Goal: Book appointment/travel/reservation

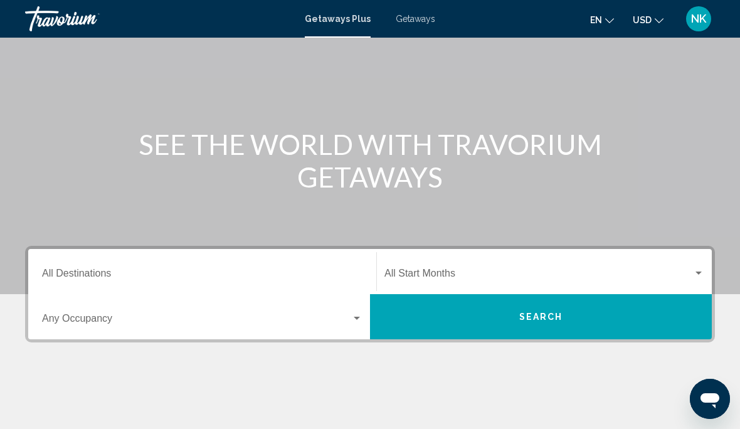
click at [93, 272] on input "Destination All Destinations" at bounding box center [202, 275] width 320 height 11
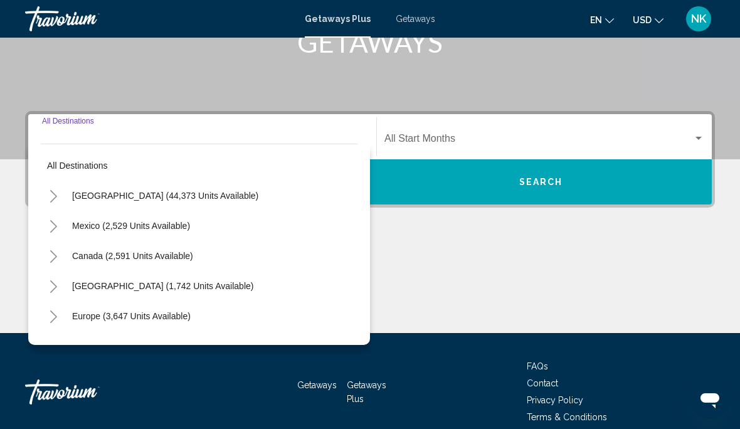
scroll to position [226, 0]
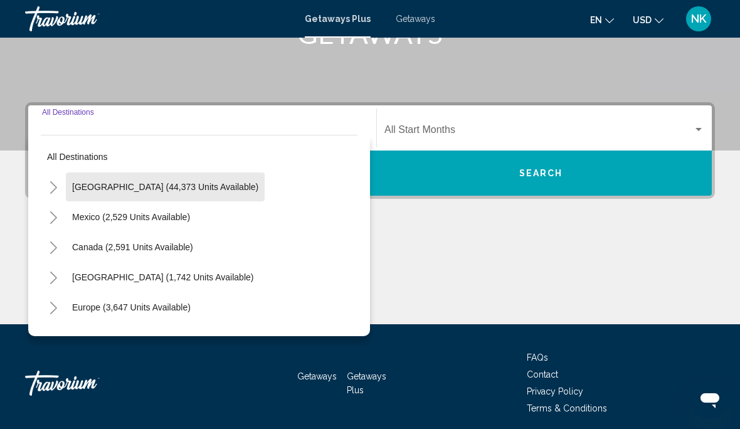
click at [186, 192] on button "[GEOGRAPHIC_DATA] (44,373 units available)" at bounding box center [165, 186] width 199 height 29
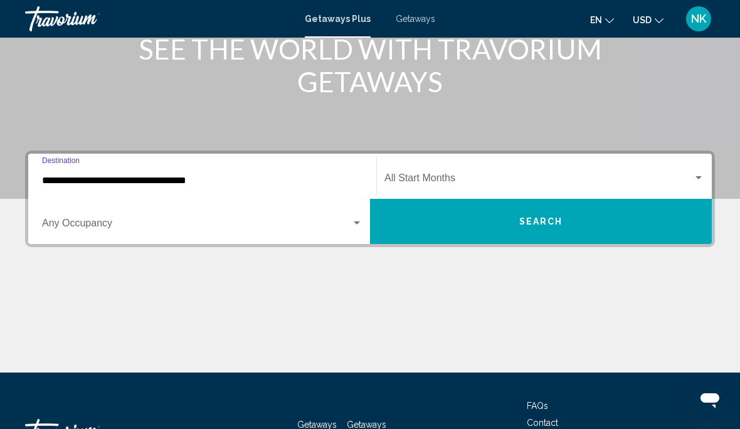
scroll to position [177, 0]
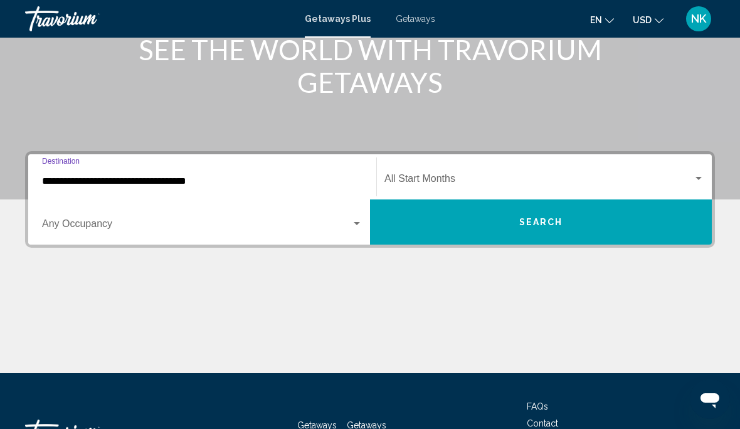
click at [142, 184] on input "**********" at bounding box center [202, 181] width 320 height 11
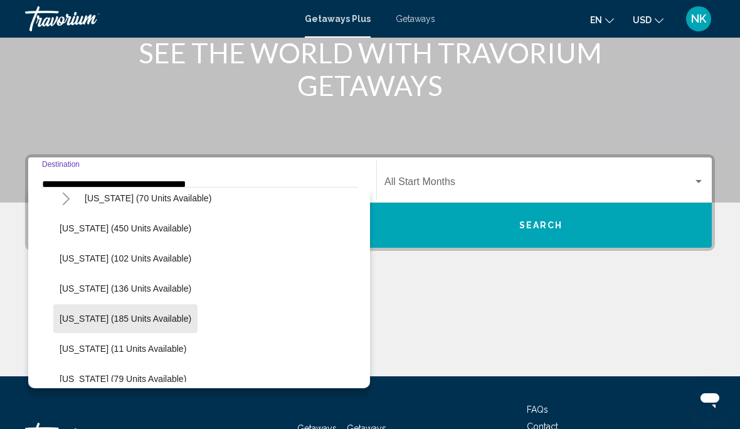
scroll to position [310, 0]
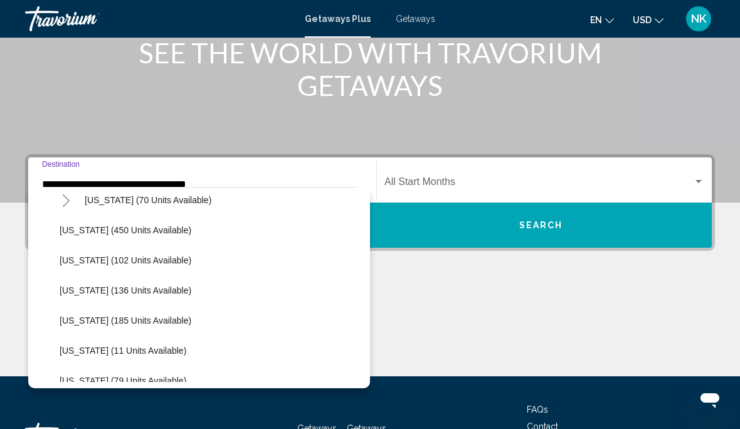
click at [134, 239] on button "[US_STATE] (450 units available)" at bounding box center [125, 230] width 144 height 29
type input "**********"
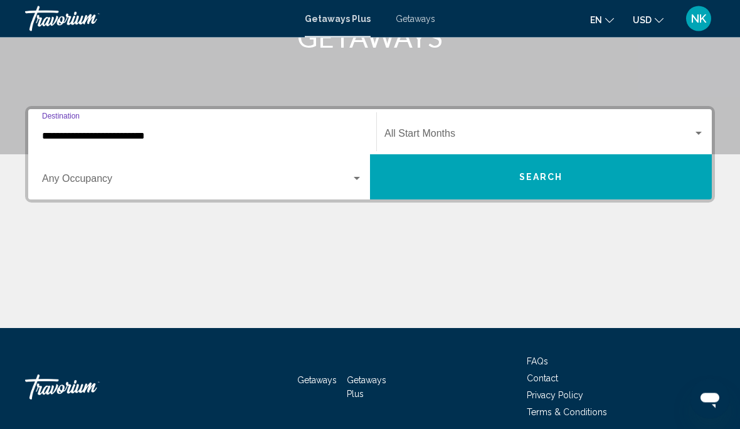
scroll to position [226, 0]
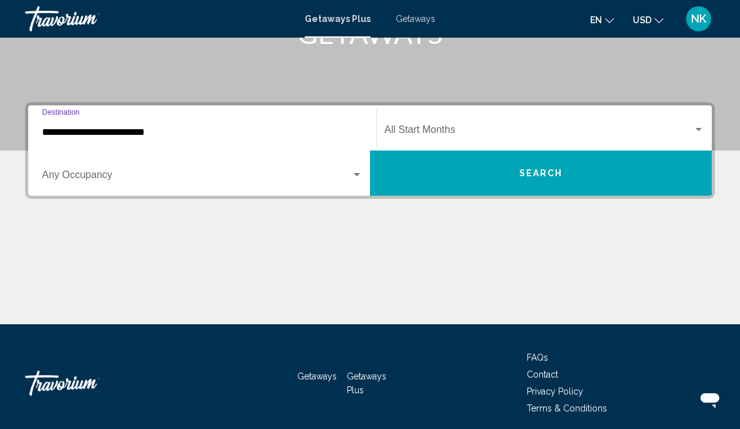
click at [419, 130] on span "Search widget" at bounding box center [538, 132] width 308 height 11
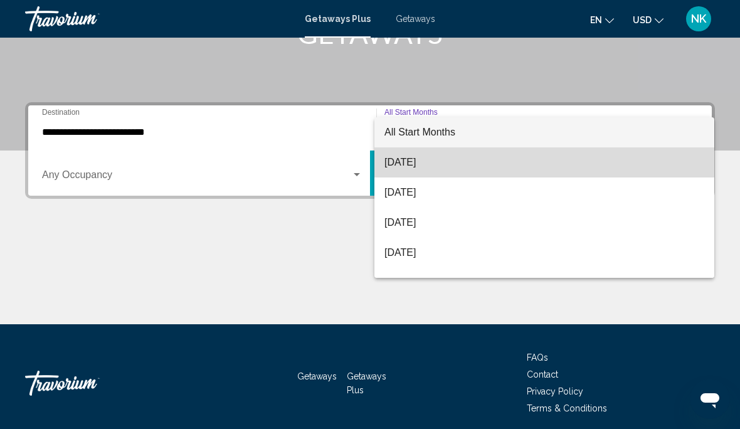
click at [420, 162] on span "[DATE]" at bounding box center [544, 162] width 320 height 30
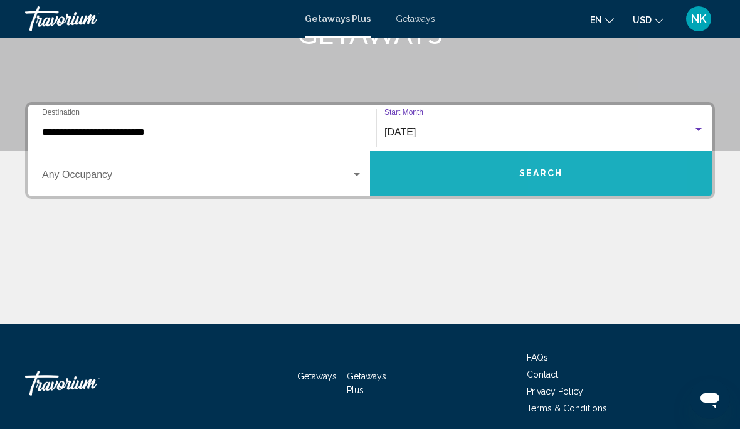
click at [564, 176] on button "Search" at bounding box center [541, 172] width 342 height 45
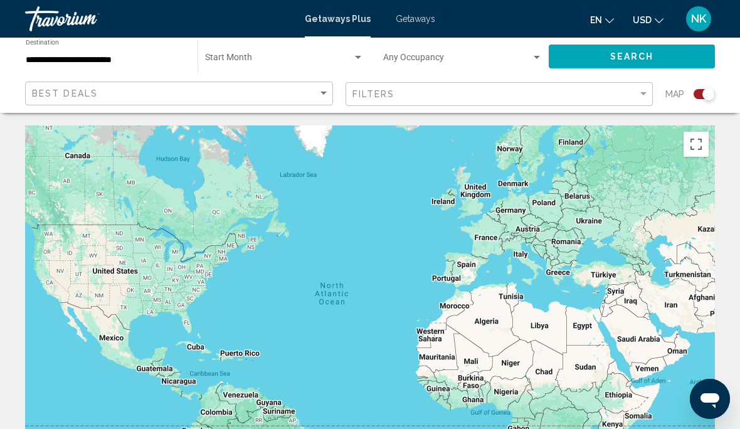
click at [243, 63] on span "Search widget" at bounding box center [278, 60] width 147 height 10
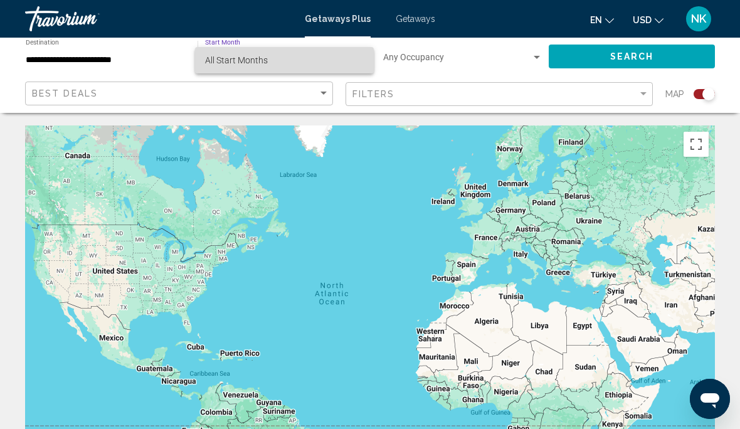
click at [285, 65] on span "All Start Months" at bounding box center [284, 60] width 159 height 26
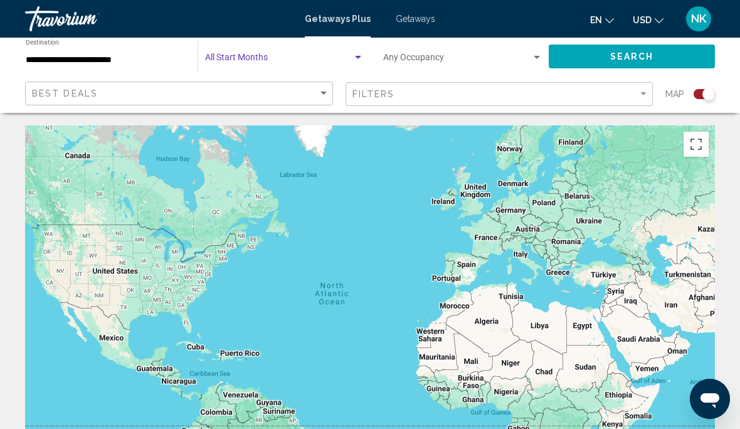
click at [246, 55] on div "Search widget" at bounding box center [284, 60] width 159 height 10
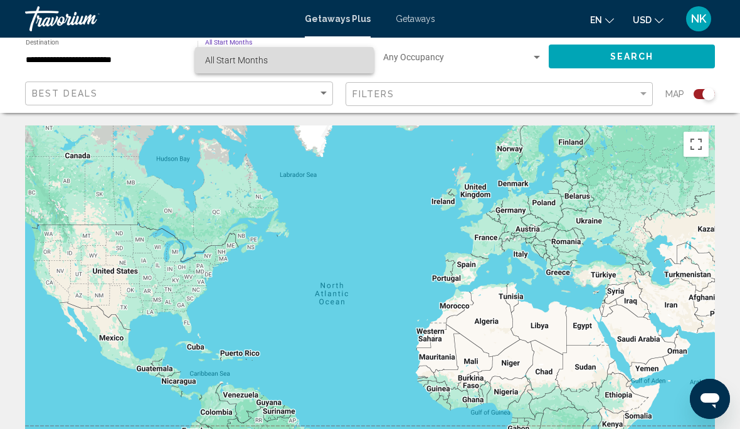
click at [260, 69] on span "All Start Months" at bounding box center [284, 60] width 159 height 26
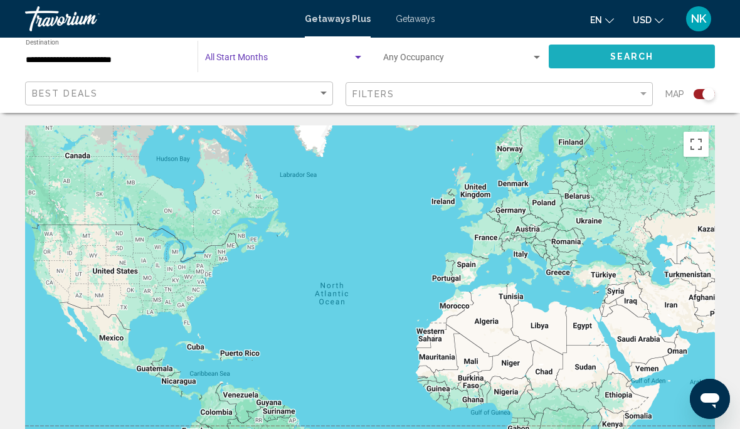
click at [651, 63] on button "Search" at bounding box center [632, 56] width 166 height 23
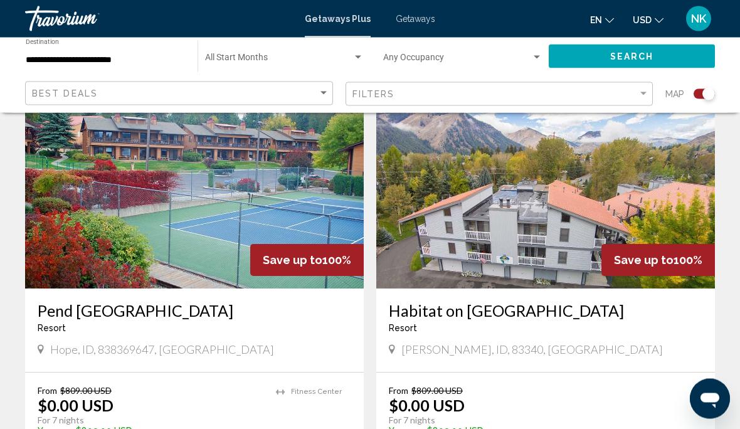
scroll to position [1352, 0]
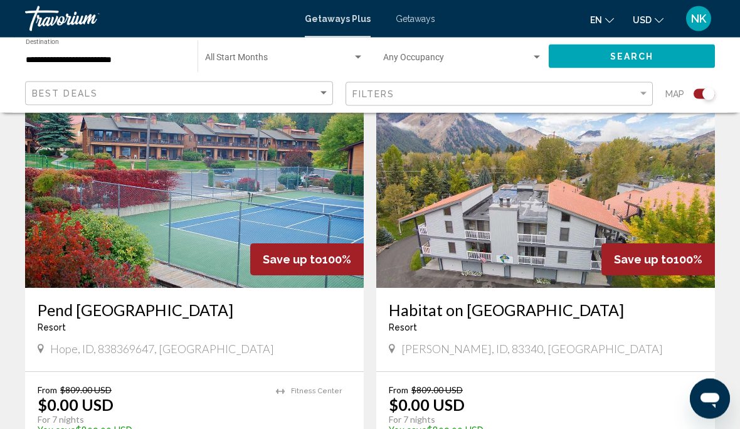
click at [177, 216] on img "Main content" at bounding box center [194, 188] width 339 height 201
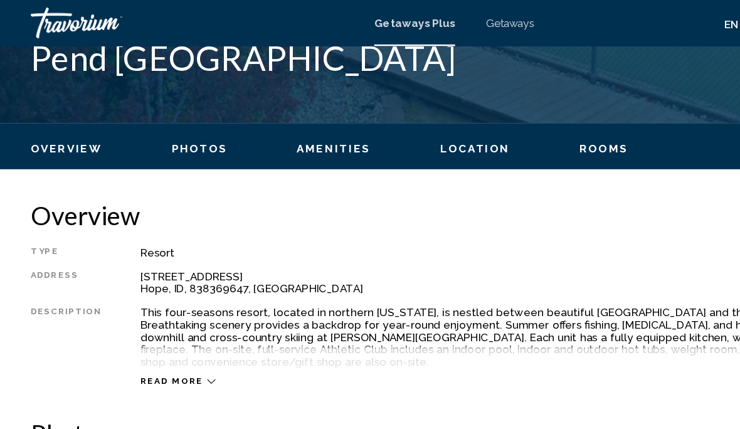
scroll to position [532, 0]
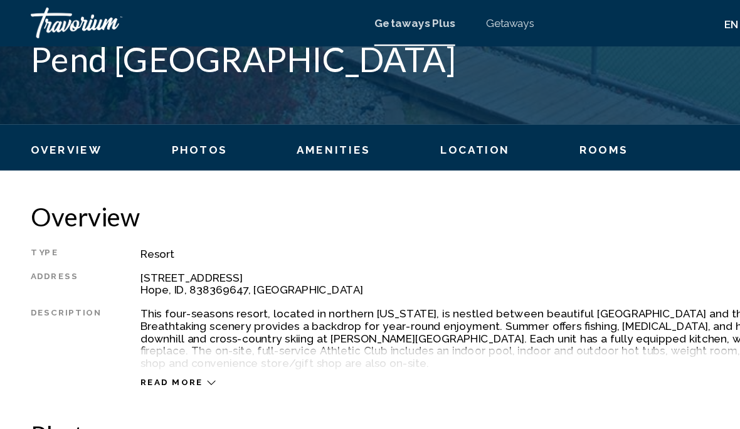
click at [154, 308] on span "Read more" at bounding box center [139, 312] width 51 height 8
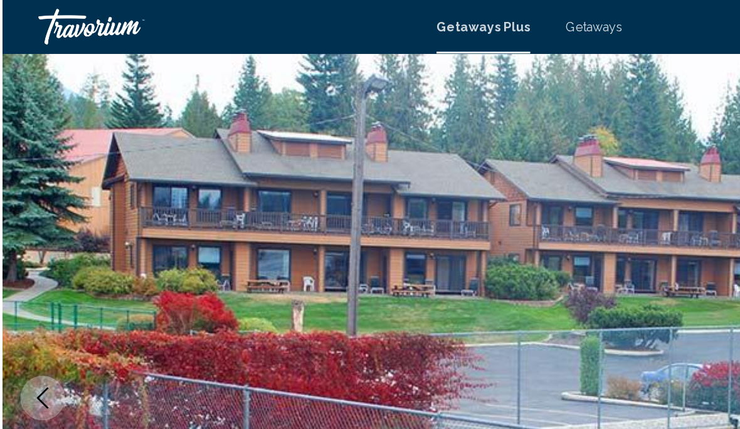
scroll to position [0, 0]
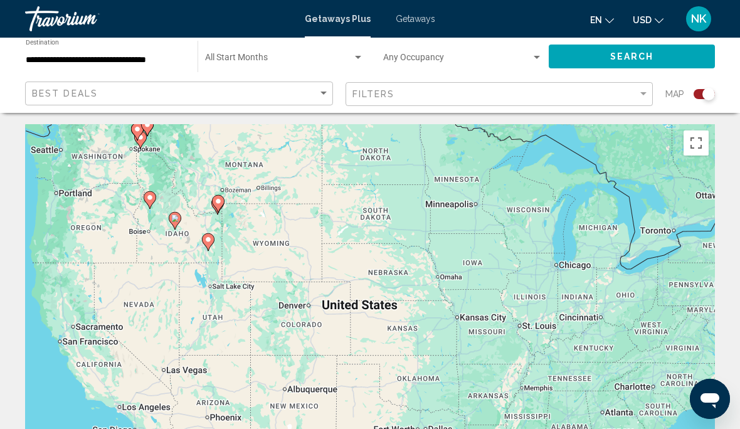
scroll to position [73, 0]
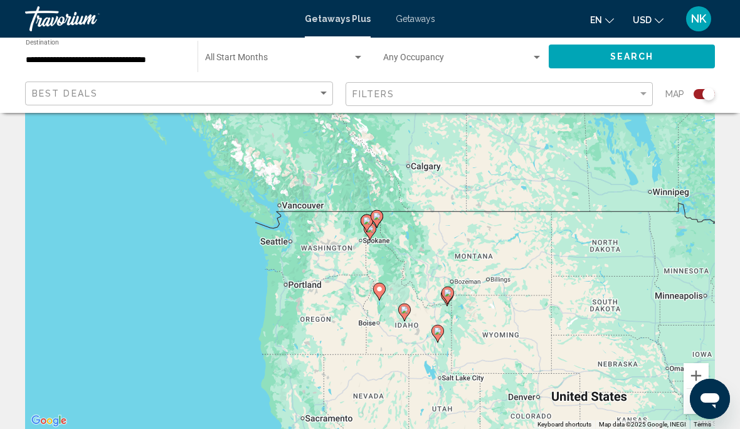
click at [374, 228] on icon "Main content" at bounding box center [369, 231] width 11 height 16
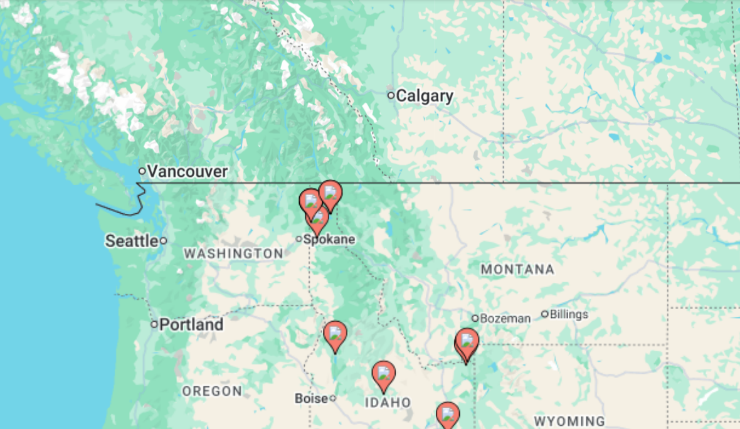
type input "**********"
click at [371, 211] on image "Main content" at bounding box center [375, 215] width 8 height 8
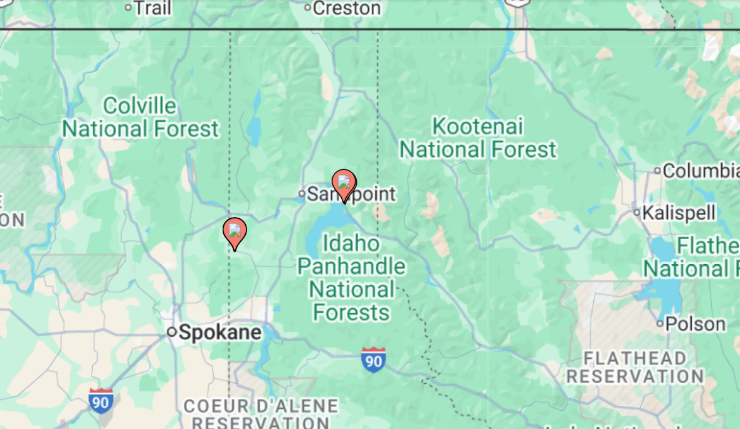
click at [140, 167] on div "To navigate, press the arrow keys. To activate drag with keyboard, press Alt + …" at bounding box center [370, 241] width 690 height 376
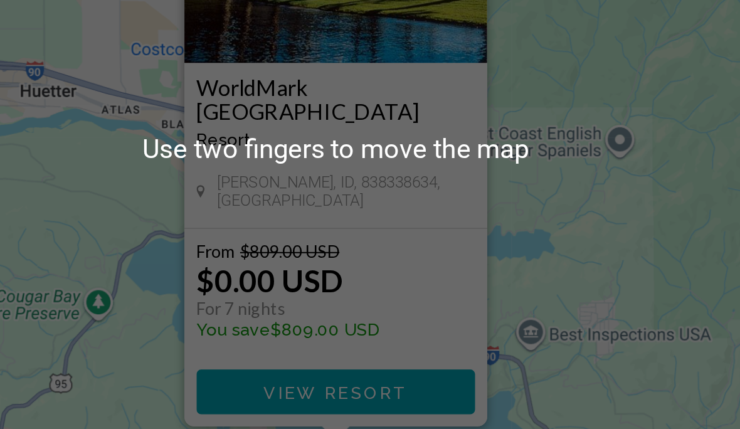
scroll to position [55, 0]
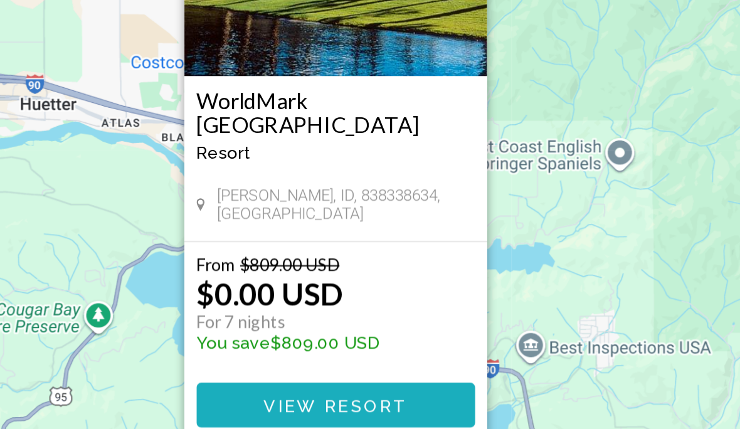
click at [332, 380] on span "View Resort" at bounding box center [369, 385] width 75 height 10
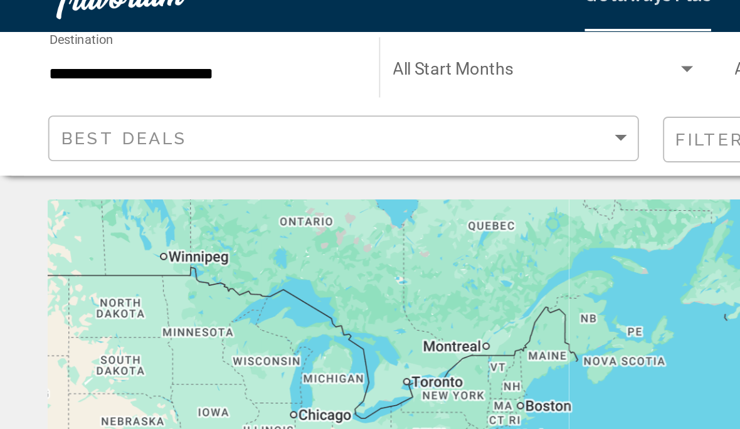
click at [245, 55] on span "Search widget" at bounding box center [278, 60] width 147 height 10
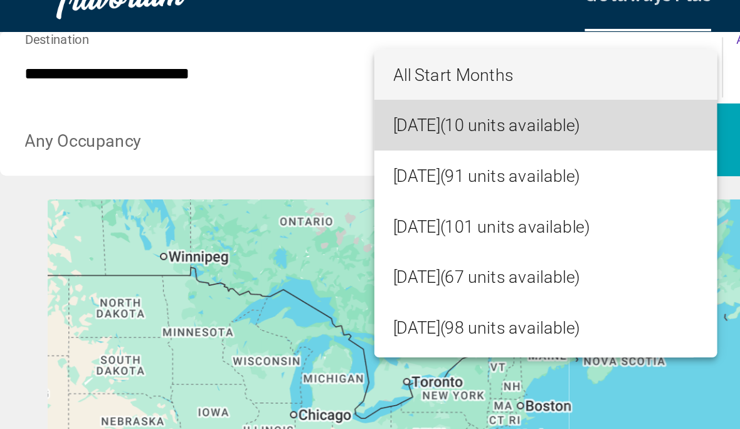
click at [322, 73] on span "[DATE] (10 units available)" at bounding box center [284, 86] width 159 height 26
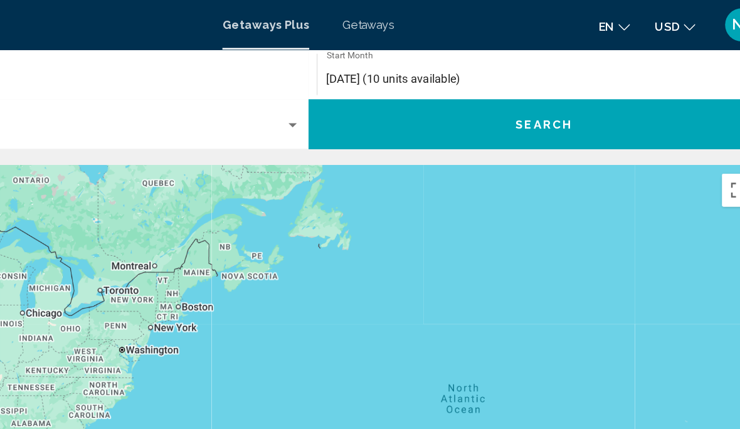
click at [381, 97] on button "Search" at bounding box center [548, 94] width 357 height 38
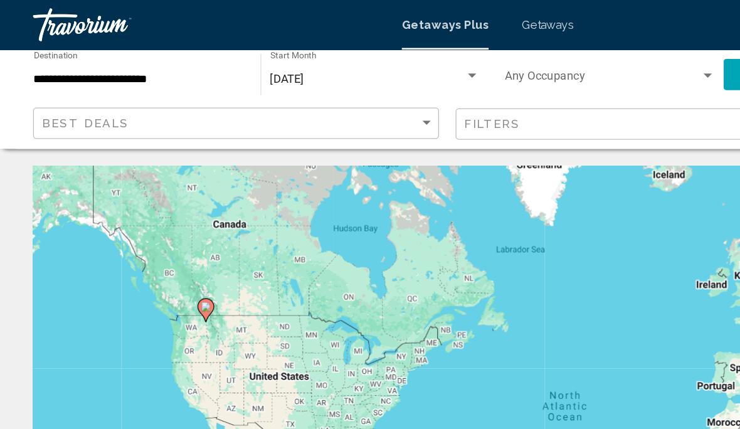
click at [162, 228] on gmp-advanced-marker "Main content" at bounding box center [156, 235] width 13 height 19
click at [160, 236] on icon "Main content" at bounding box center [156, 235] width 13 height 18
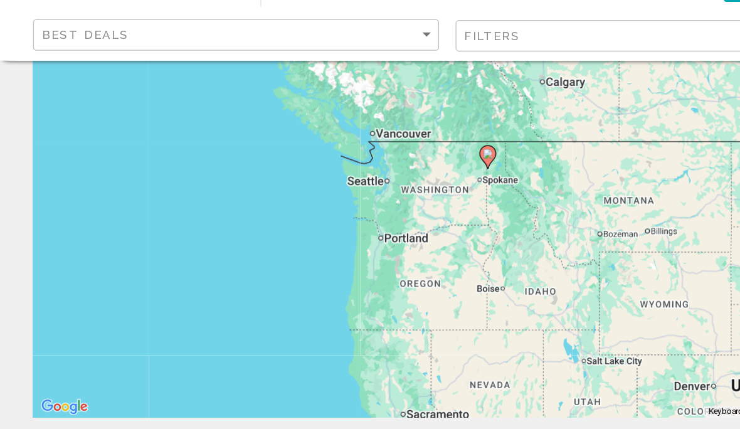
scroll to position [118, 0]
type input "**********"
click at [372, 183] on gmp-advanced-marker "Main content" at bounding box center [370, 186] width 13 height 19
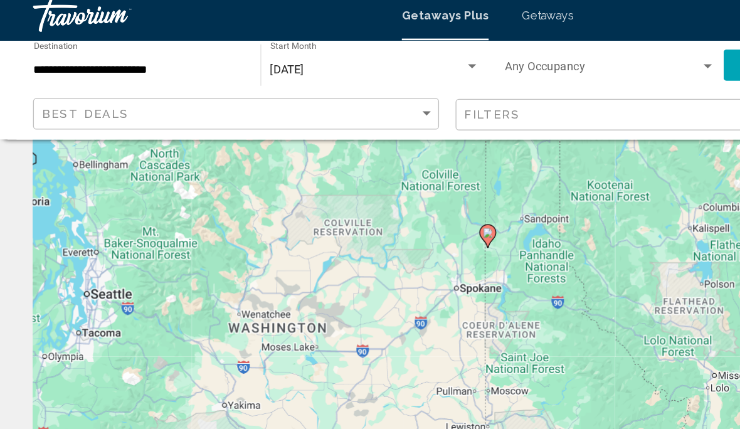
click at [371, 182] on icon "Main content" at bounding box center [369, 186] width 11 height 16
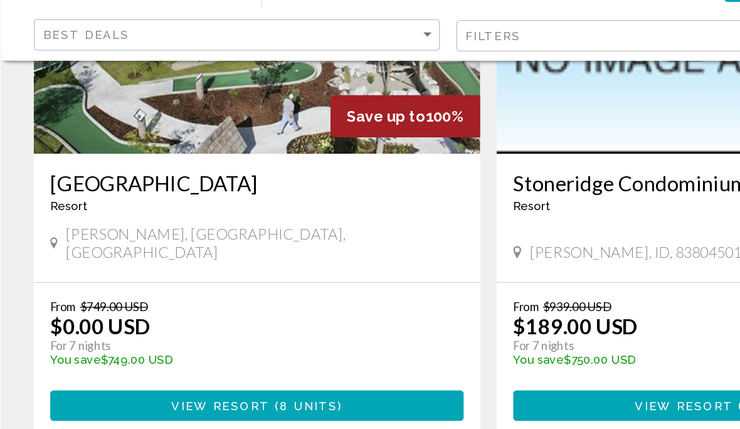
scroll to position [576, 0]
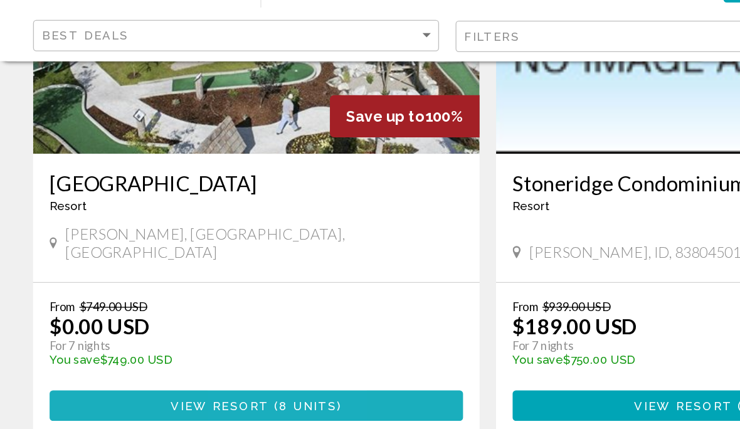
click at [202, 362] on button "View Resort ( 8 units )" at bounding box center [194, 373] width 313 height 23
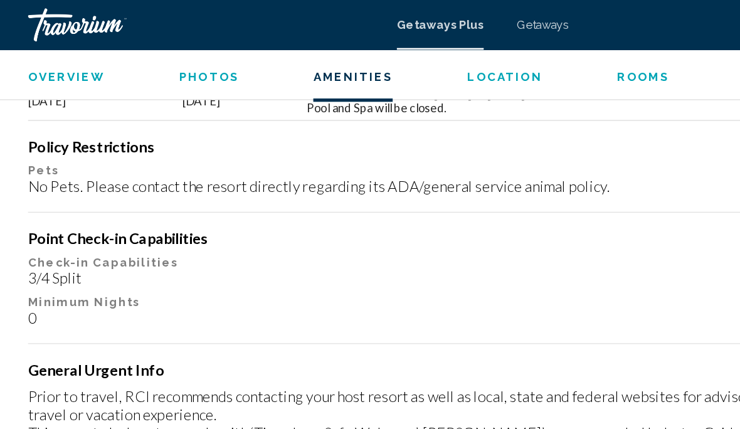
scroll to position [1365, 0]
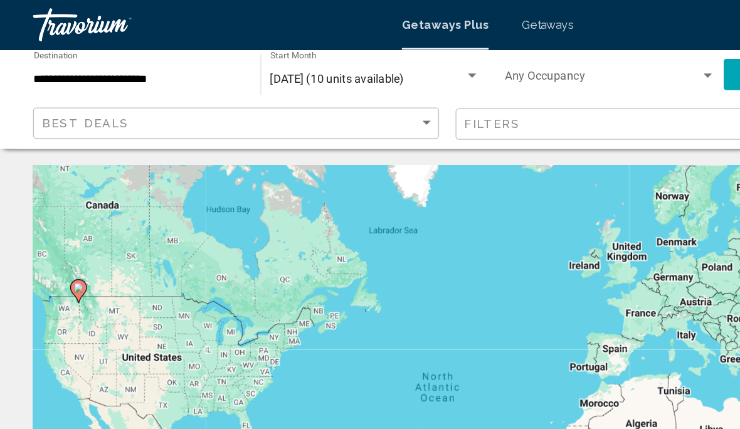
click at [352, 60] on div "Search widget" at bounding box center [357, 58] width 11 height 10
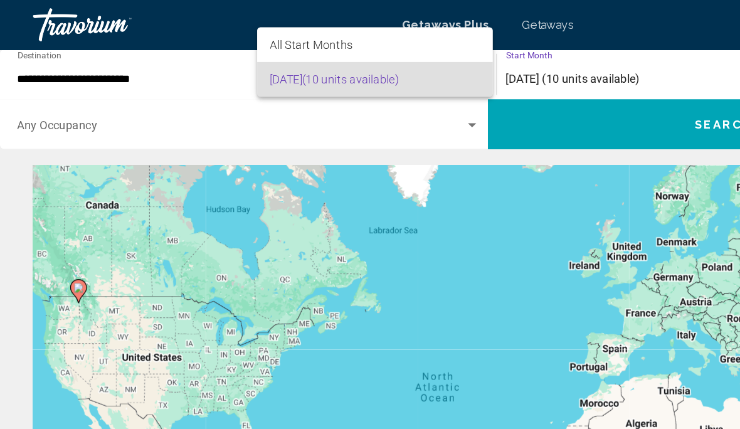
click at [218, 100] on div at bounding box center [370, 214] width 740 height 429
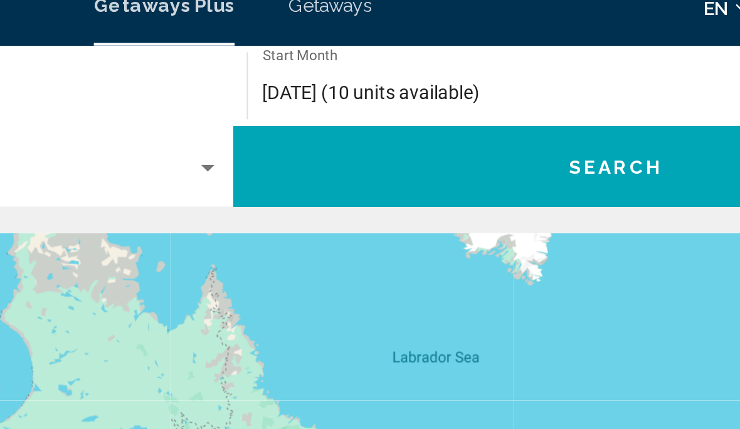
click at [384, 39] on div "[DATE] (10 units available) Start Month All Start Months" at bounding box center [559, 56] width 350 height 34
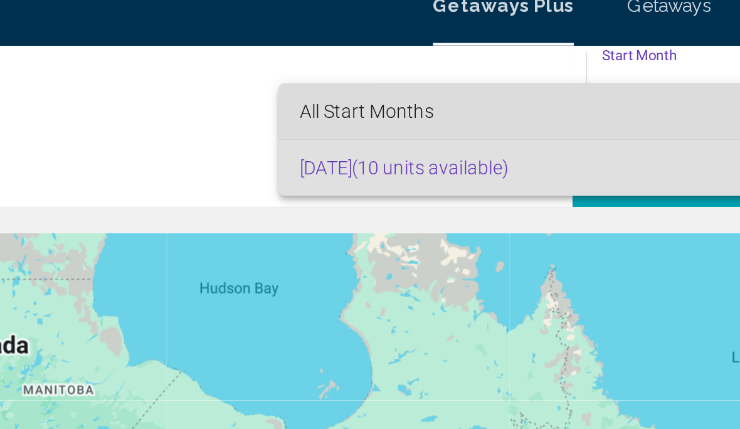
click at [243, 63] on span "All Start Months" at bounding box center [274, 68] width 63 height 10
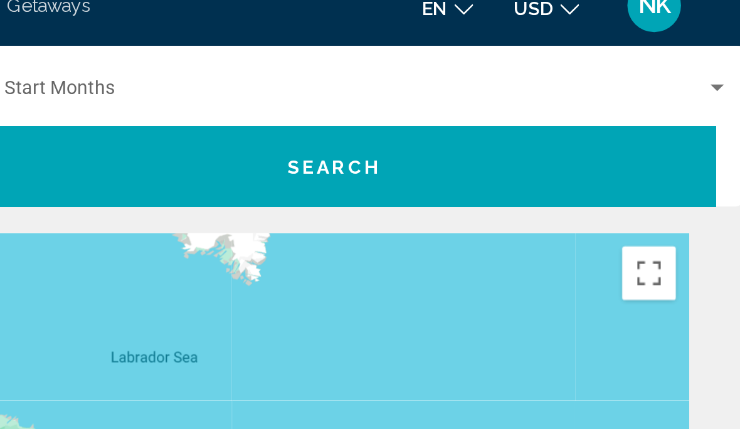
click at [370, 85] on button "Search" at bounding box center [548, 94] width 357 height 38
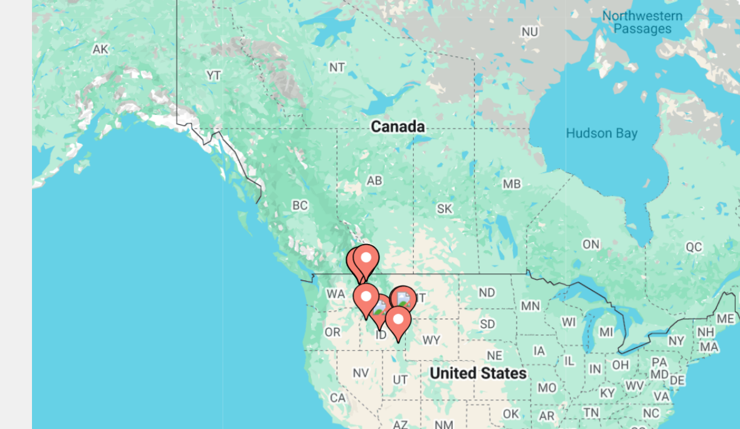
click at [177, 305] on image "Main content" at bounding box center [181, 309] width 8 height 8
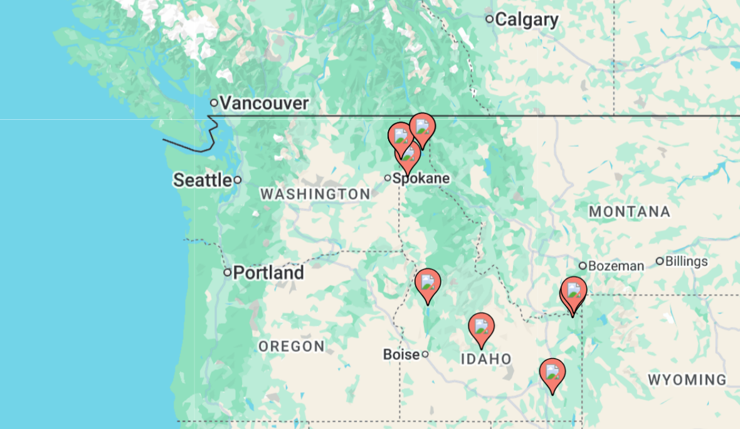
type input "**********"
click at [355, 236] on icon "Main content" at bounding box center [360, 244] width 11 height 16
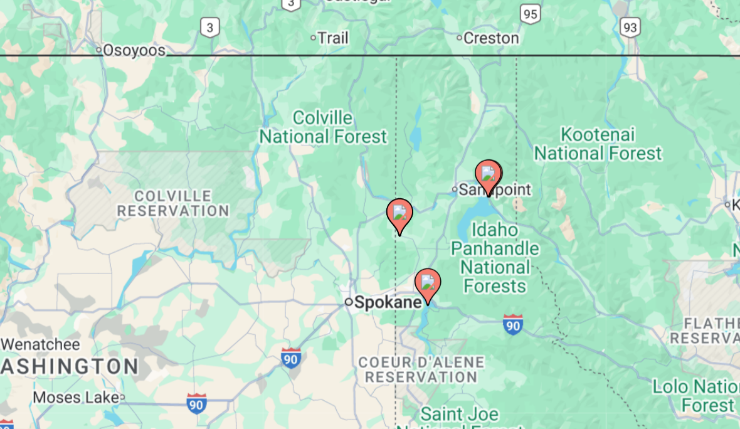
click at [228, 125] on div "To navigate, press the arrow keys. To activate drag with keyboard, press Alt + …" at bounding box center [370, 313] width 690 height 376
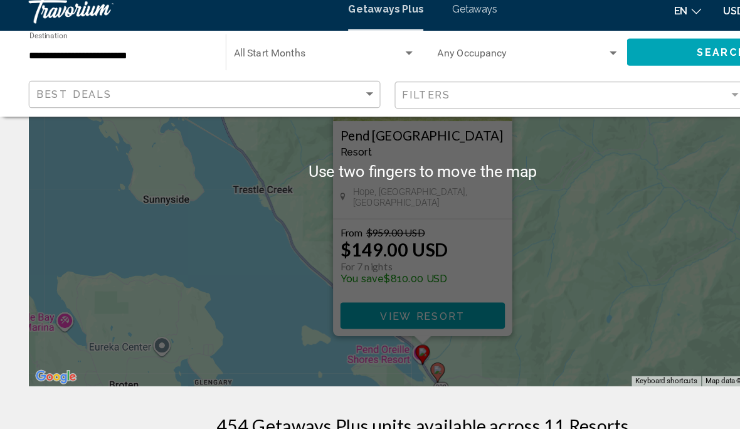
scroll to position [154, 0]
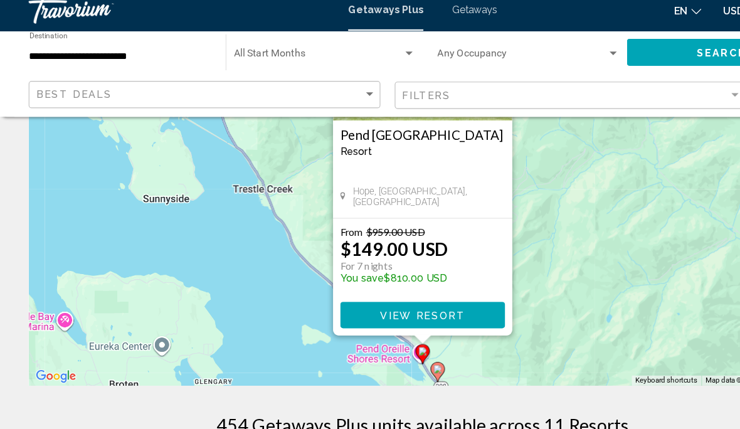
click at [388, 328] on icon "Main content" at bounding box center [382, 336] width 11 height 16
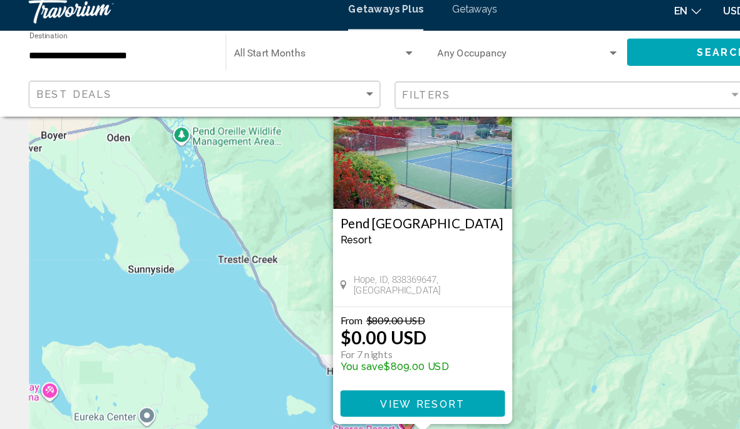
scroll to position [76, 0]
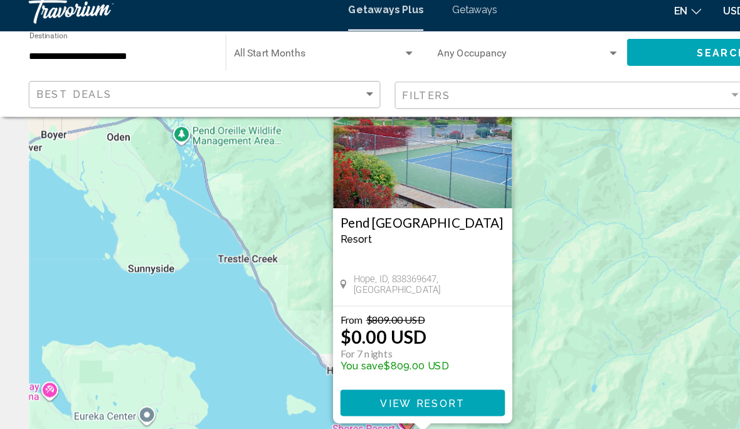
click at [367, 359] on span "View Resort" at bounding box center [369, 364] width 75 height 10
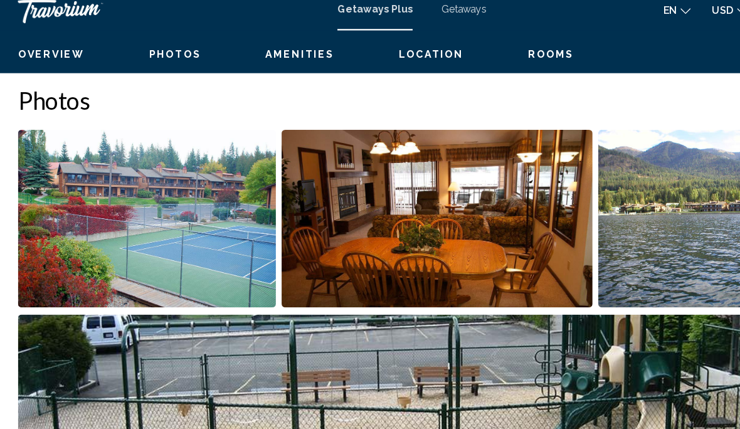
click at [588, 204] on img "Open full-screen image slider" at bounding box center [624, 202] width 182 height 155
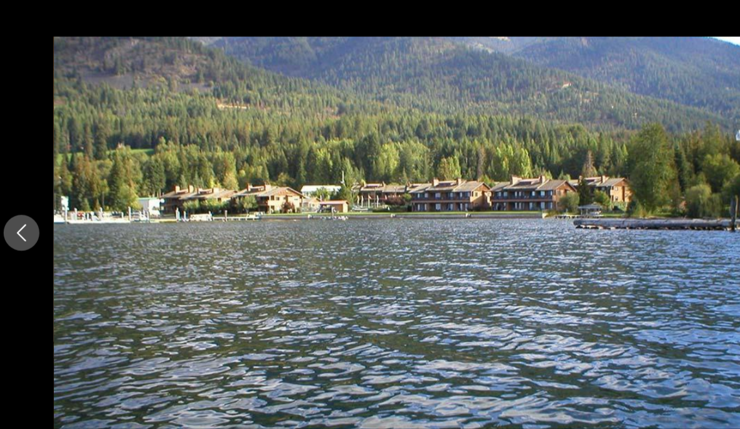
scroll to position [787, 0]
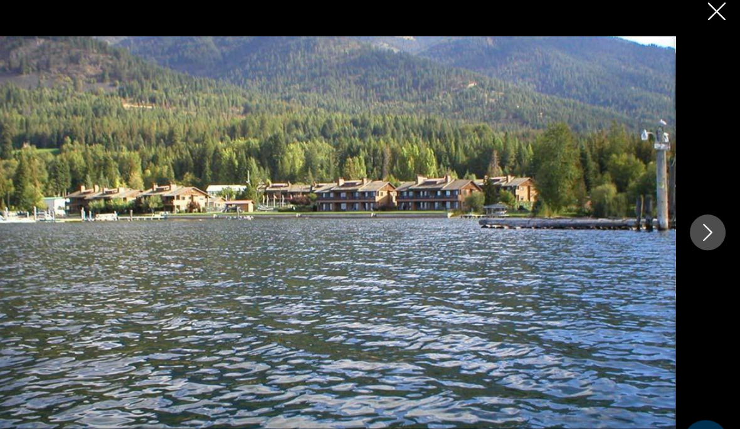
click at [704, 207] on icon "Next image" at bounding box center [711, 214] width 15 height 15
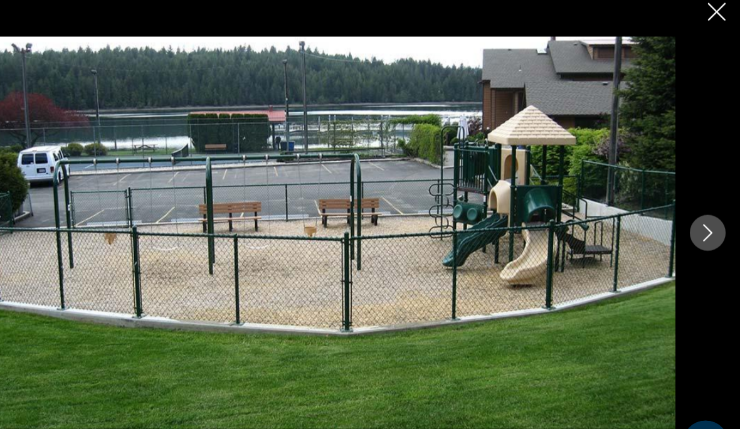
click at [708, 207] on icon "Next image" at bounding box center [712, 214] width 8 height 15
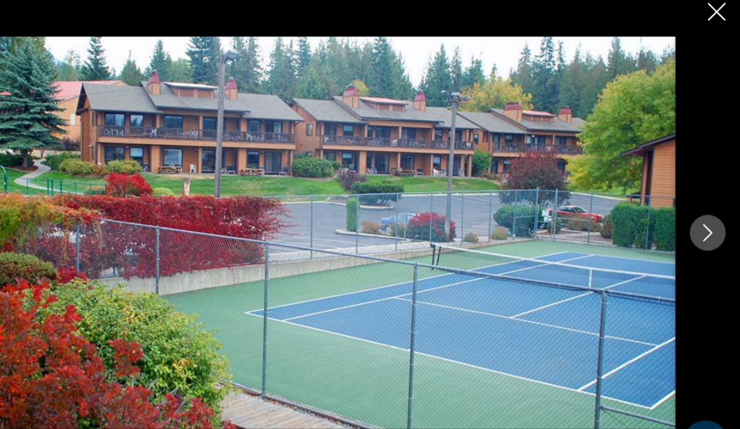
click at [704, 207] on icon "Next image" at bounding box center [711, 214] width 15 height 15
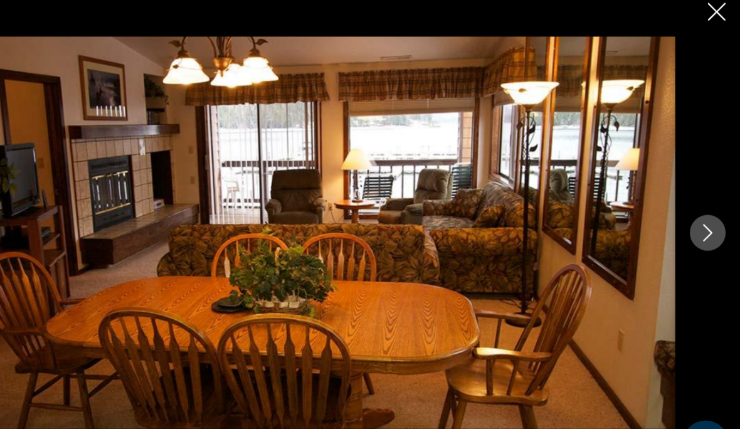
click at [704, 207] on icon "Next image" at bounding box center [711, 214] width 15 height 15
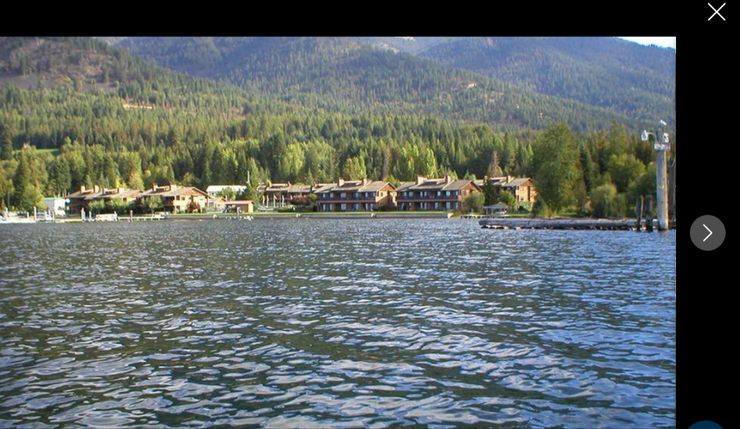
click at [704, 207] on icon "Next image" at bounding box center [711, 214] width 15 height 15
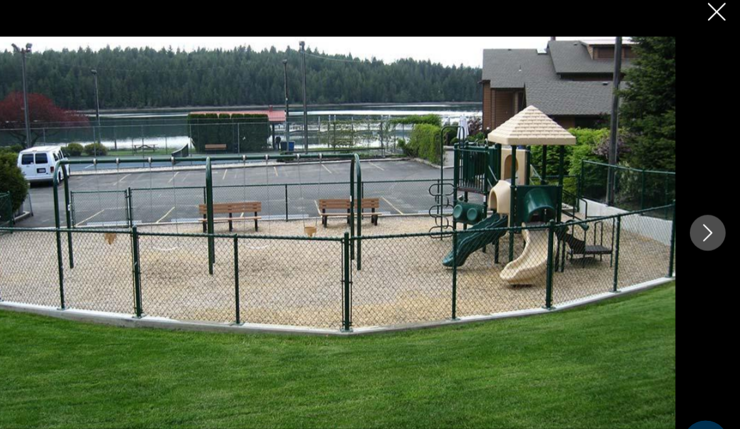
click at [704, 207] on icon "Next image" at bounding box center [711, 214] width 15 height 15
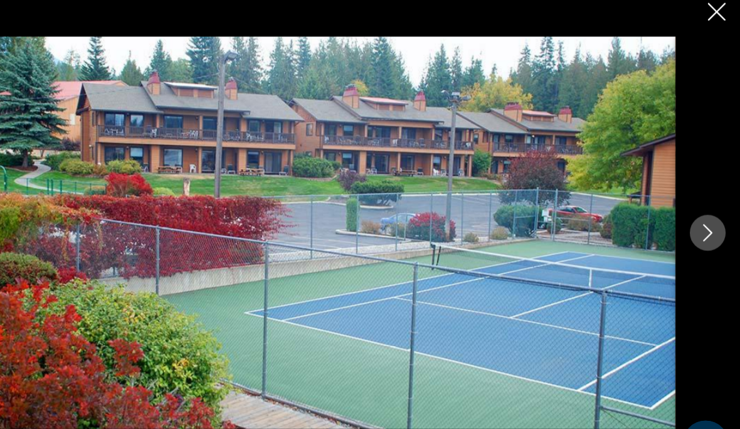
click at [712, 13] on icon "Close slideshow" at bounding box center [720, 21] width 16 height 16
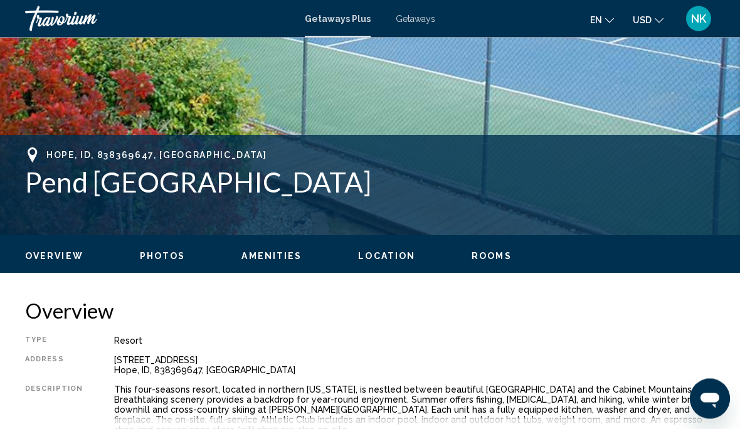
scroll to position [398, 0]
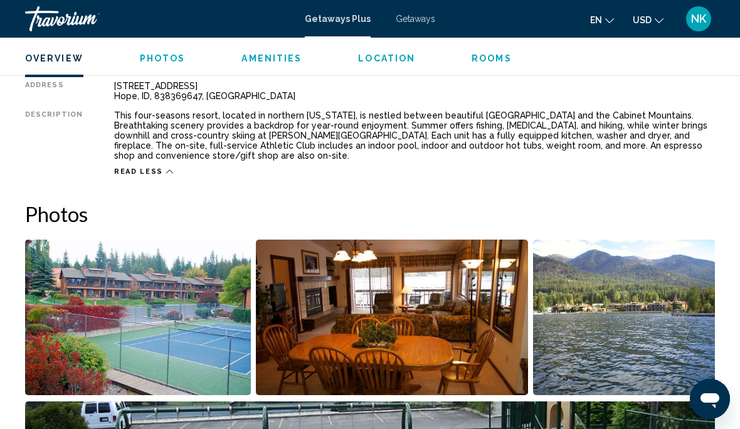
scroll to position [672, 0]
click at [394, 60] on span "Location" at bounding box center [386, 58] width 57 height 10
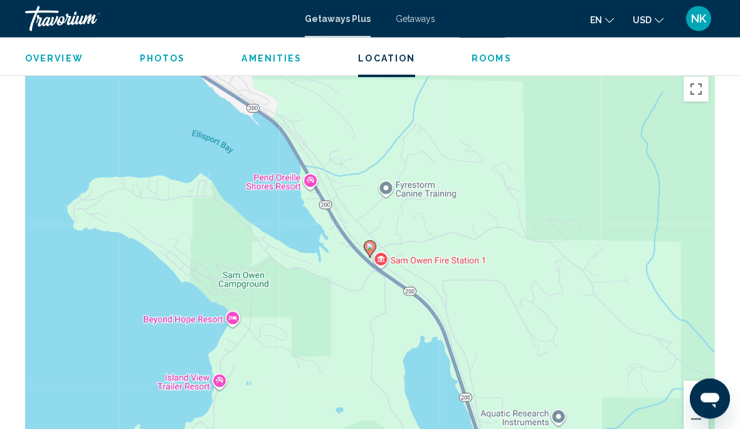
scroll to position [1791, 0]
click at [698, 406] on button "Zoom out" at bounding box center [695, 418] width 25 height 25
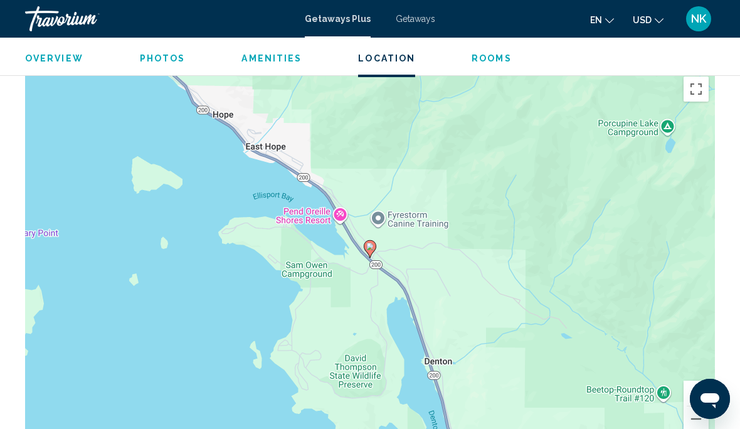
click at [693, 406] on button "Zoom out" at bounding box center [695, 418] width 25 height 25
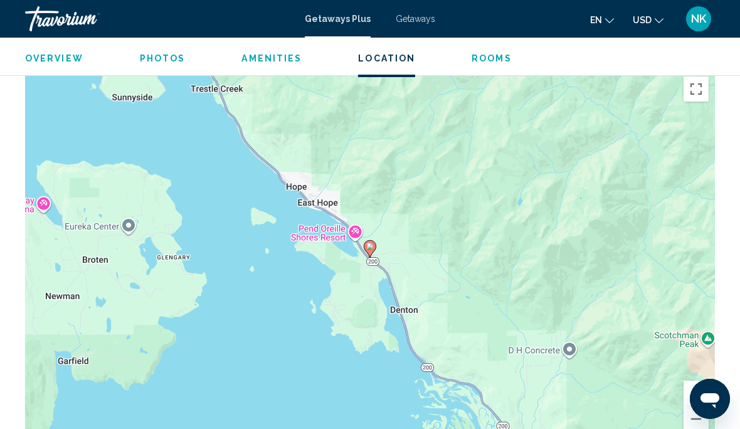
click at [699, 407] on button "Zoom out" at bounding box center [695, 418] width 25 height 25
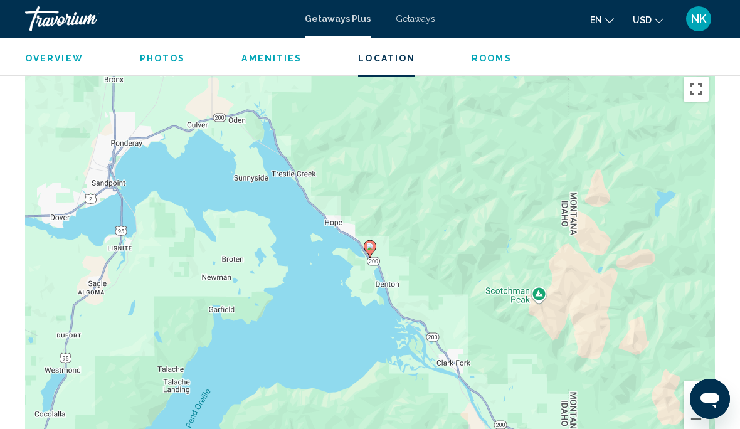
click at [696, 406] on button "Zoom out" at bounding box center [695, 418] width 25 height 25
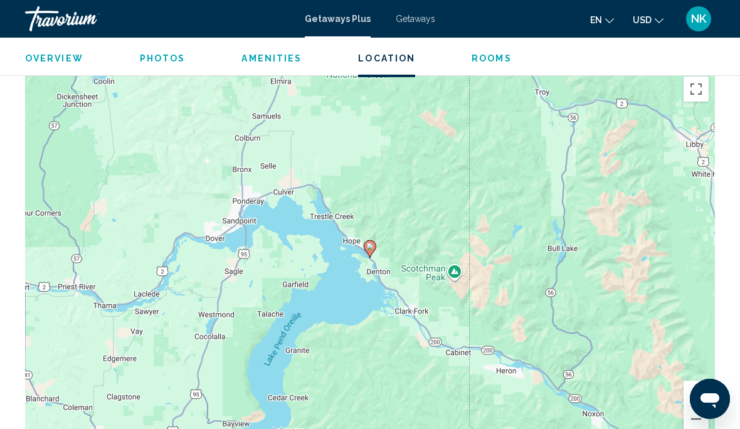
click at [695, 409] on button "Zoom out" at bounding box center [695, 418] width 25 height 25
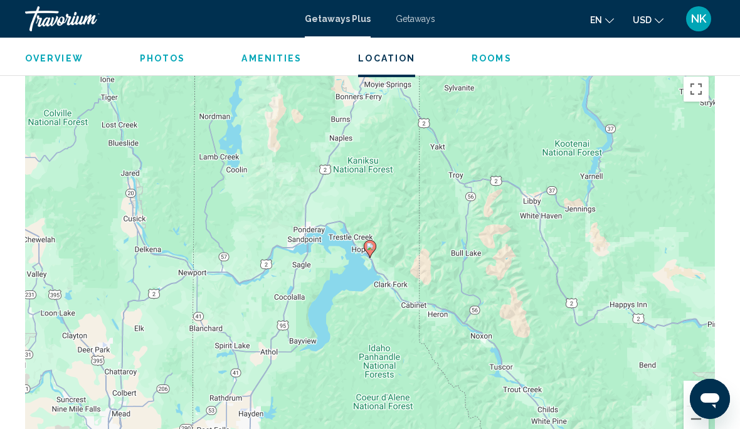
click at [696, 409] on button "Zoom out" at bounding box center [695, 418] width 25 height 25
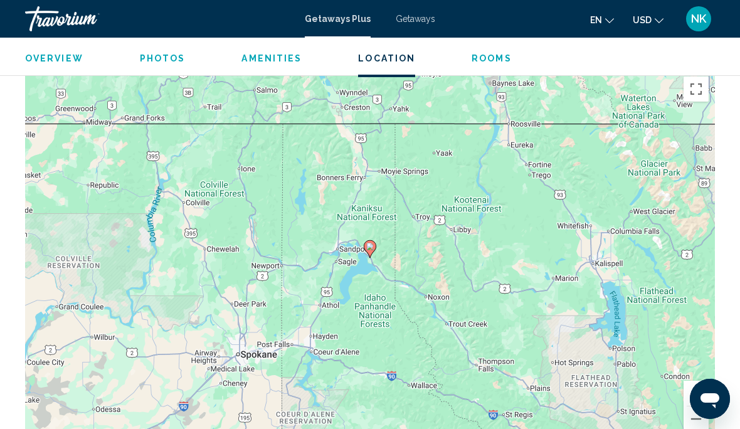
click at [695, 409] on button "Zoom out" at bounding box center [695, 418] width 25 height 25
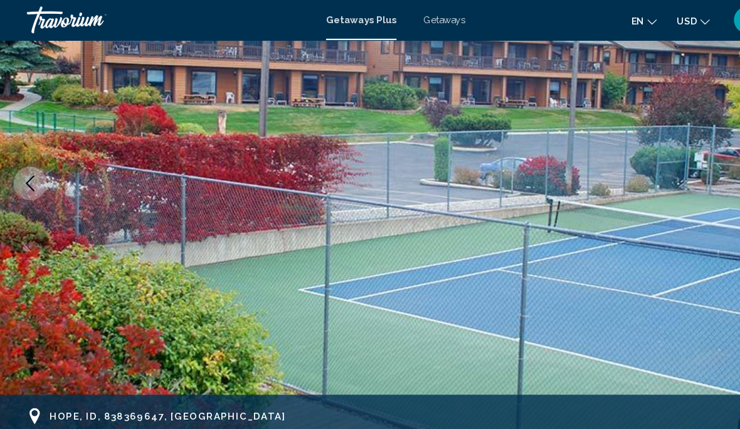
scroll to position [109, 0]
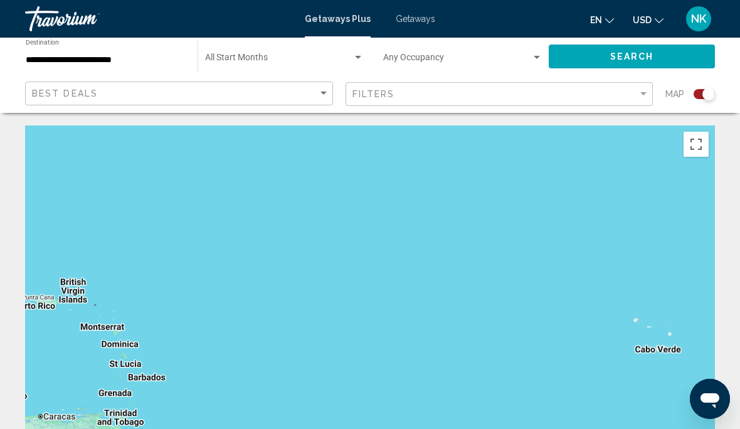
scroll to position [8, 0]
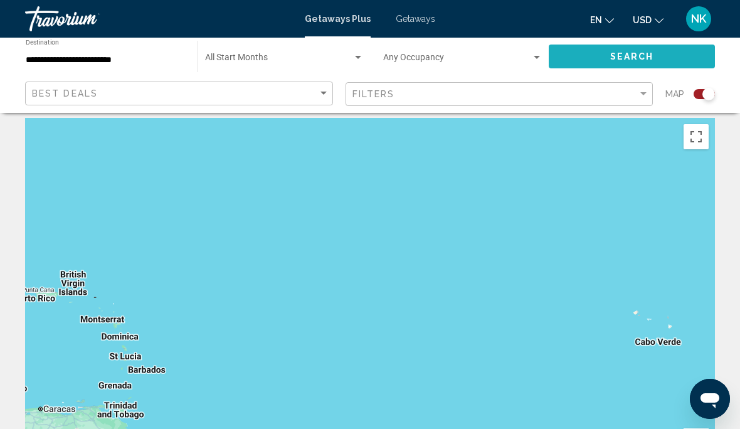
click at [608, 63] on button "Search" at bounding box center [632, 56] width 166 height 23
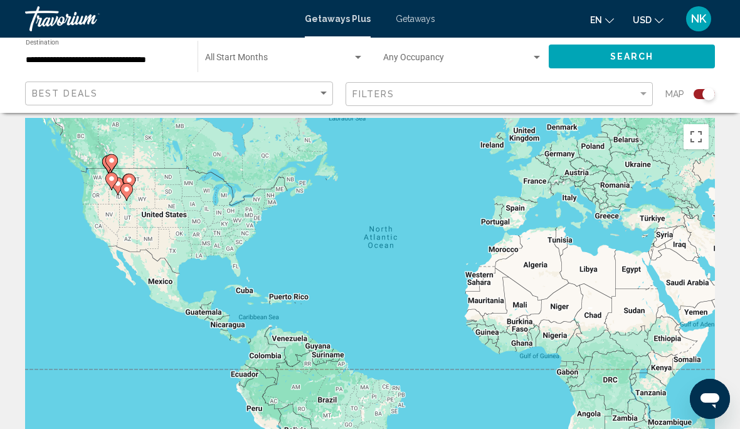
click at [122, 184] on icon "Main content" at bounding box center [126, 192] width 11 height 16
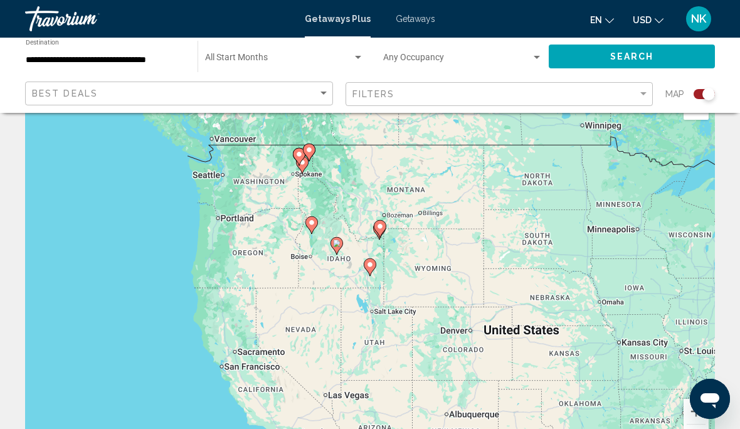
type input "**********"
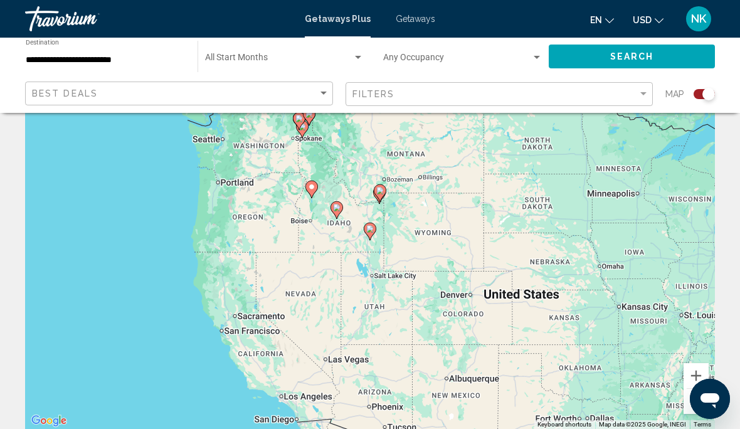
click at [306, 128] on div "To activate drag with keyboard, press Alt + Enter. Once in keyboard drag state,…" at bounding box center [370, 241] width 690 height 376
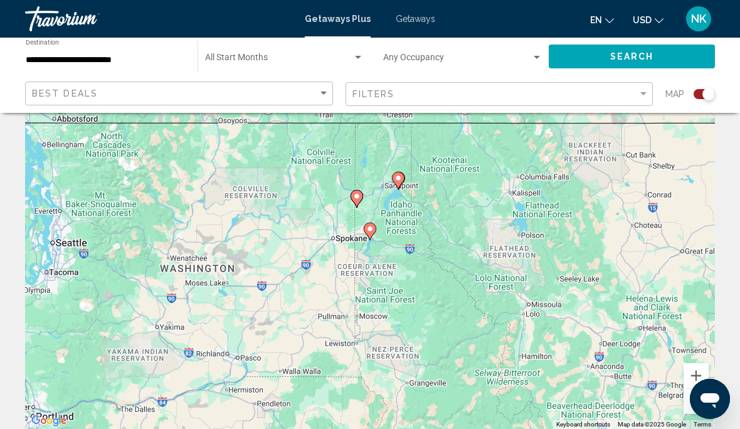
click at [375, 236] on gmp-advanced-marker "Main content" at bounding box center [370, 231] width 13 height 19
click at [374, 234] on gmp-advanced-marker "Main content" at bounding box center [370, 231] width 13 height 19
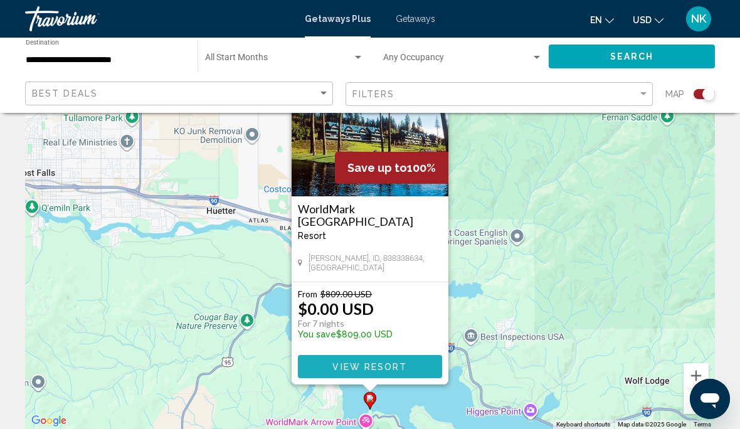
click at [388, 369] on span "View Resort" at bounding box center [369, 367] width 75 height 10
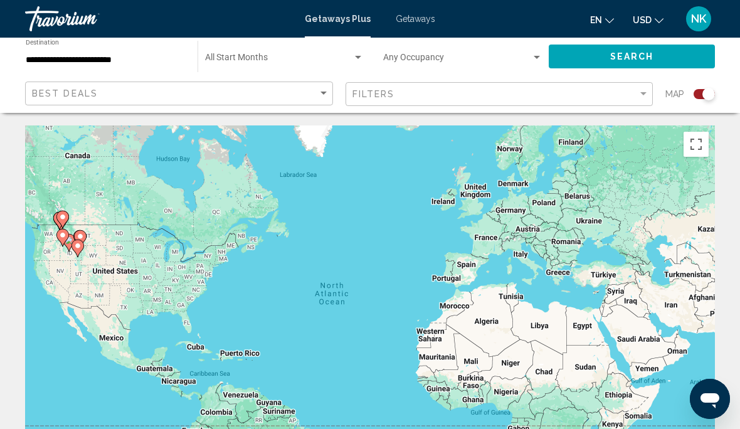
click at [66, 227] on gmp-advanced-marker "Main content" at bounding box center [62, 219] width 13 height 19
click at [75, 242] on image "Main content" at bounding box center [78, 246] width 8 height 8
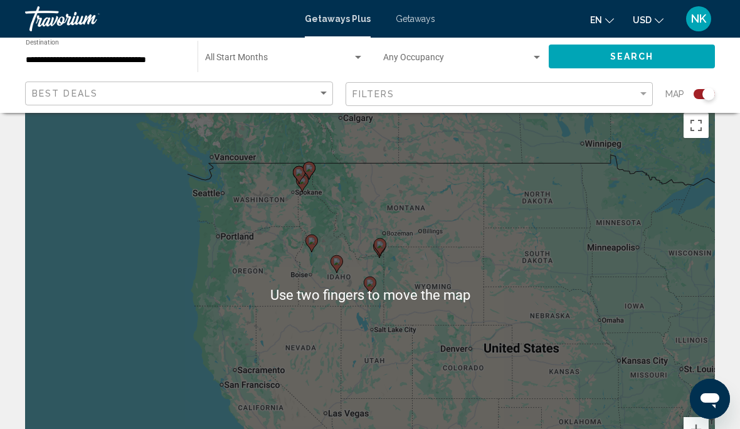
scroll to position [14, 0]
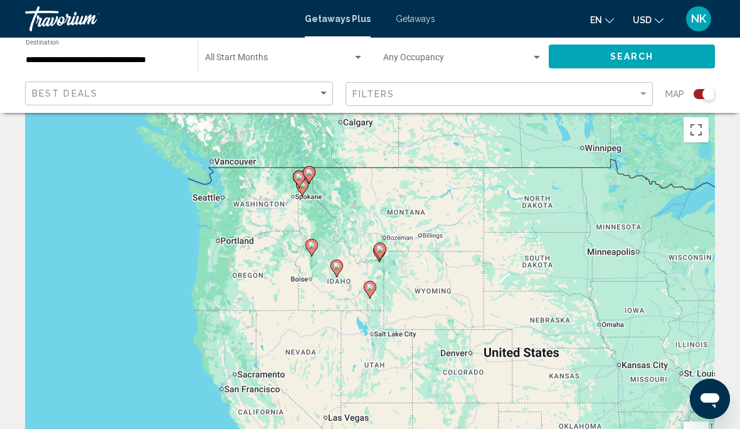
type input "**********"
click at [314, 238] on gmp-advanced-marker "Main content" at bounding box center [311, 247] width 13 height 19
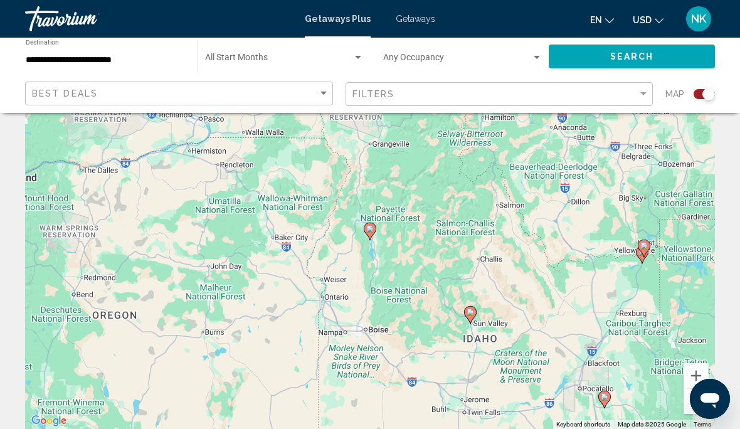
click at [374, 231] on icon "Main content" at bounding box center [369, 231] width 11 height 16
click at [375, 233] on gmp-advanced-marker "Main content" at bounding box center [370, 231] width 13 height 19
click at [374, 235] on gmp-advanced-marker "Main content" at bounding box center [370, 231] width 13 height 19
click at [374, 236] on gmp-advanced-marker "Main content" at bounding box center [370, 231] width 13 height 19
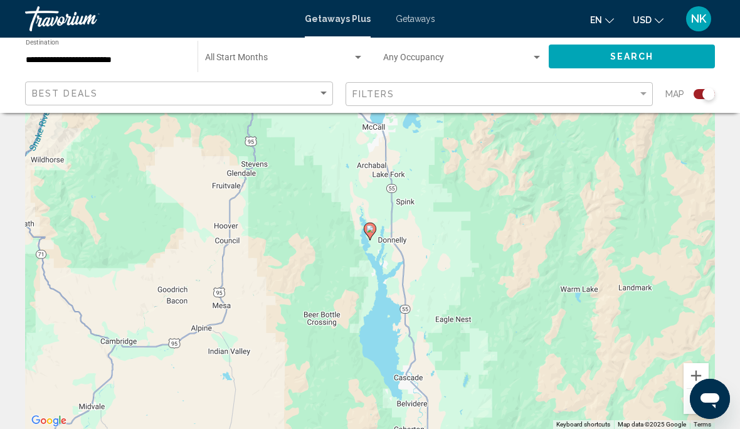
click at [375, 234] on gmp-advanced-marker "Main content" at bounding box center [370, 231] width 13 height 19
click at [376, 236] on gmp-advanced-marker "Main content" at bounding box center [370, 231] width 13 height 19
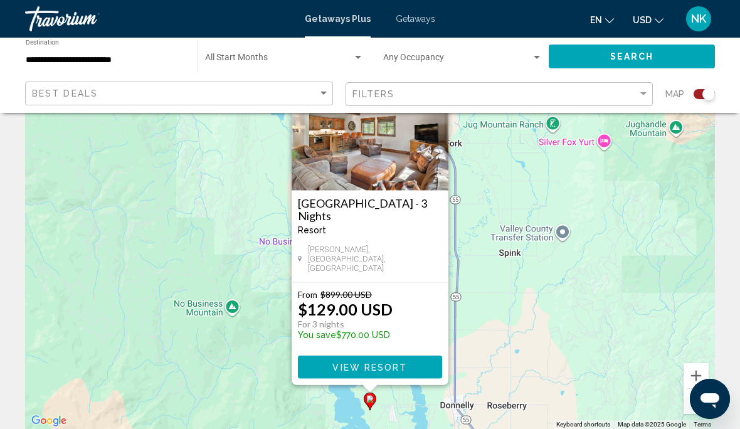
click at [375, 369] on span "View Resort" at bounding box center [369, 367] width 75 height 10
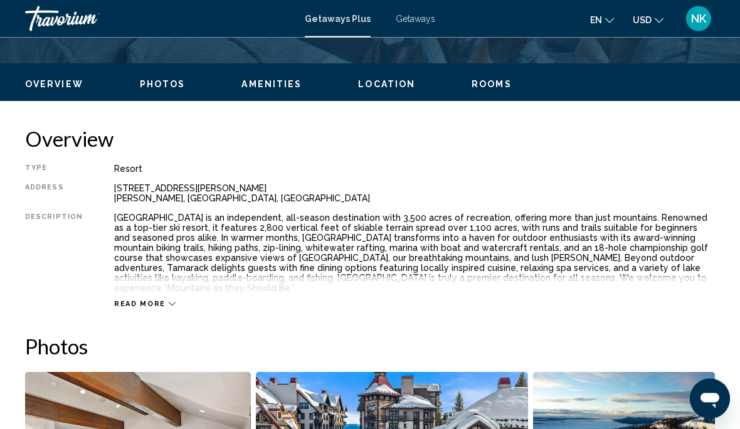
scroll to position [570, 0]
click at [180, 298] on div "Read more" at bounding box center [414, 291] width 601 height 34
click at [169, 300] on icon "Main content" at bounding box center [172, 303] width 7 height 7
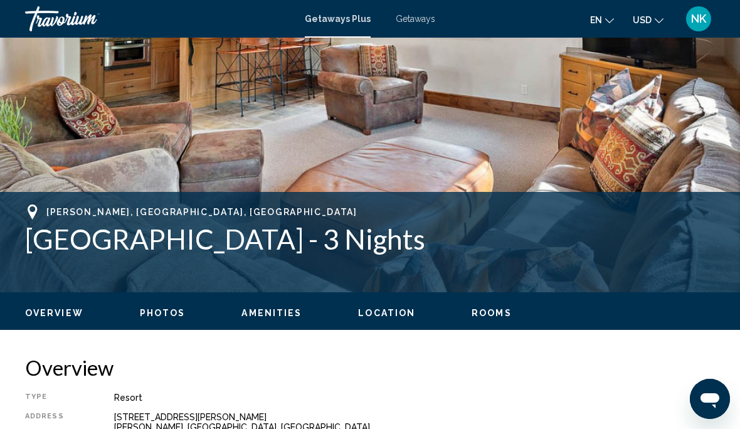
scroll to position [353, 0]
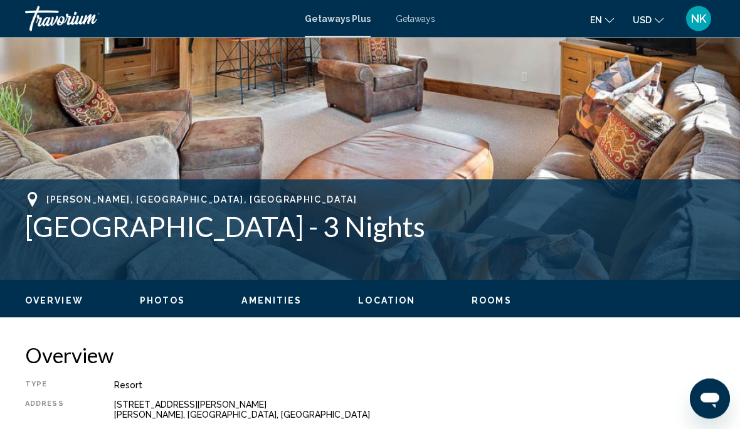
click at [390, 296] on span "Location" at bounding box center [386, 301] width 57 height 10
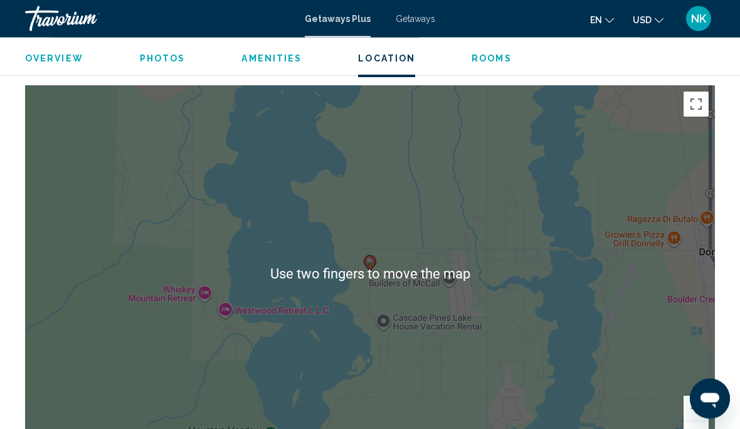
scroll to position [1770, 0]
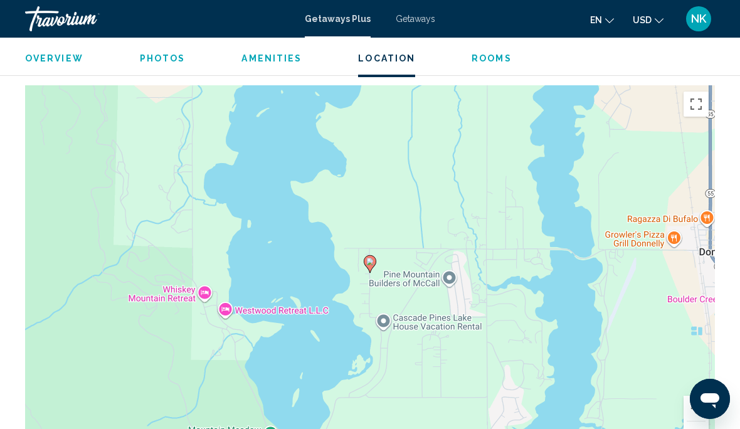
click at [695, 421] on button "Zoom out" at bounding box center [695, 433] width 25 height 25
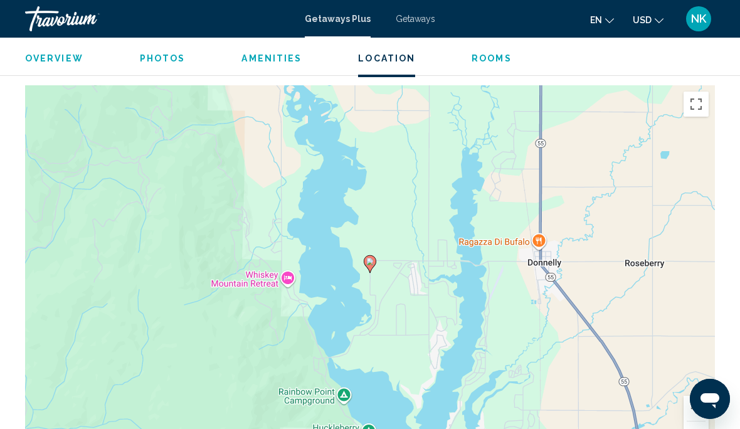
click at [699, 421] on button "Zoom out" at bounding box center [695, 433] width 25 height 25
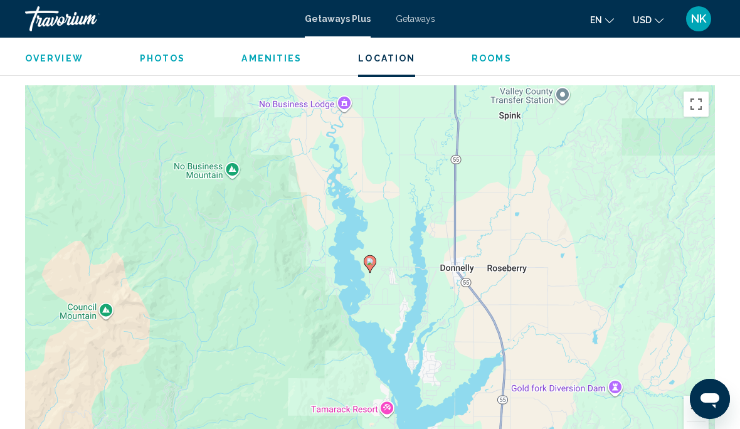
click at [699, 421] on button "Zoom out" at bounding box center [695, 433] width 25 height 25
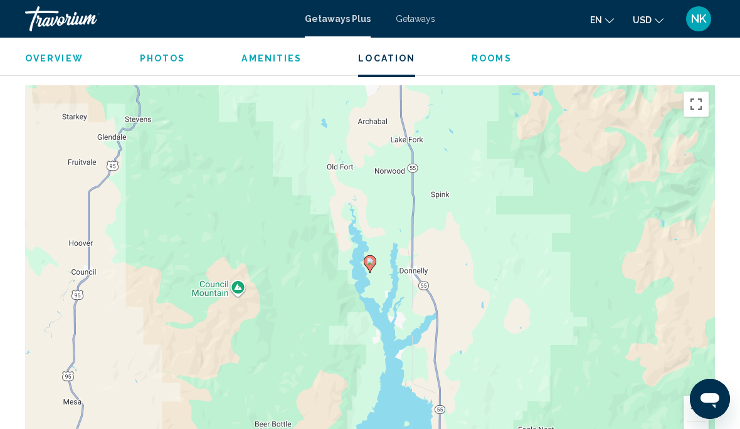
click at [701, 421] on button "Zoom out" at bounding box center [695, 433] width 25 height 25
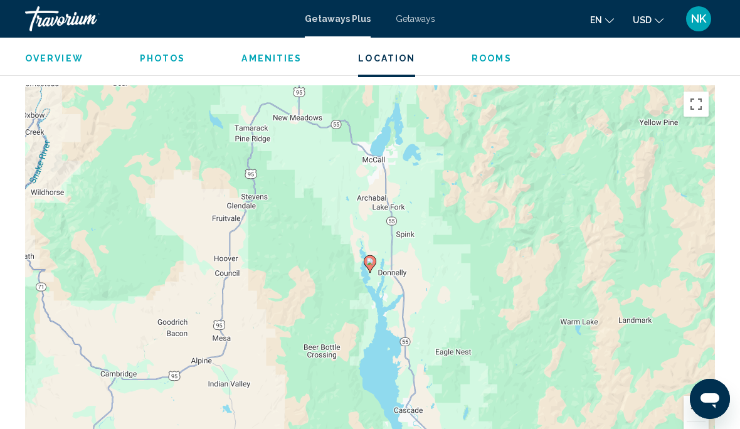
click at [698, 421] on button "Zoom out" at bounding box center [695, 433] width 25 height 25
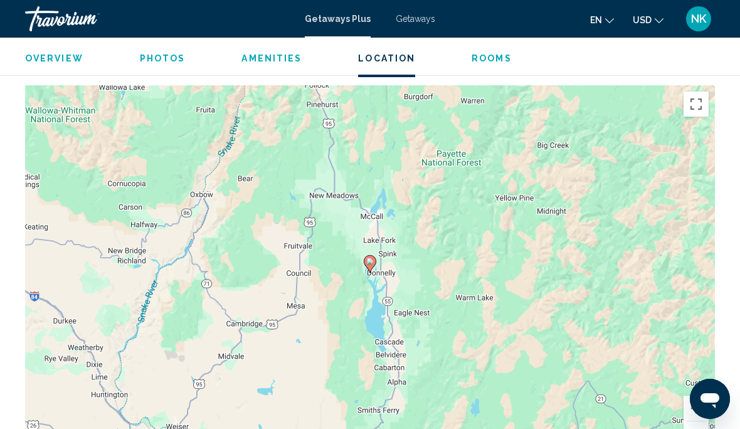
click at [699, 421] on button "Zoom out" at bounding box center [695, 433] width 25 height 25
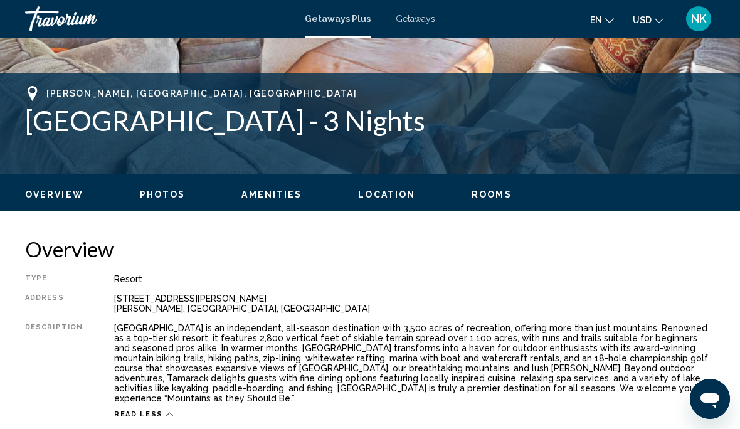
scroll to position [0, 0]
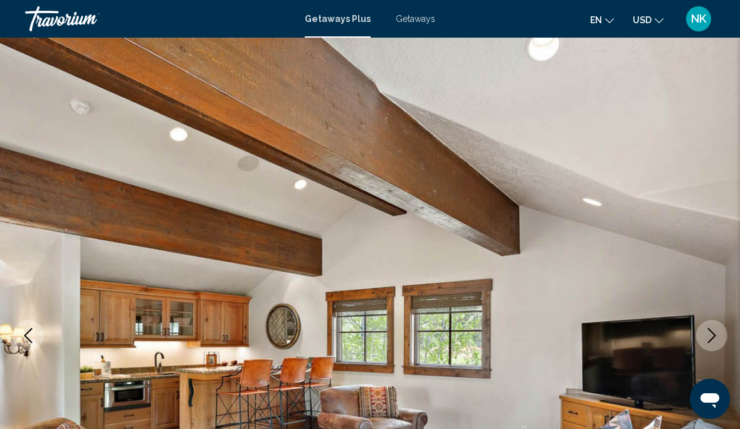
click at [171, 8] on link "Travorium" at bounding box center [158, 18] width 267 height 25
